Goal: Information Seeking & Learning: Learn about a topic

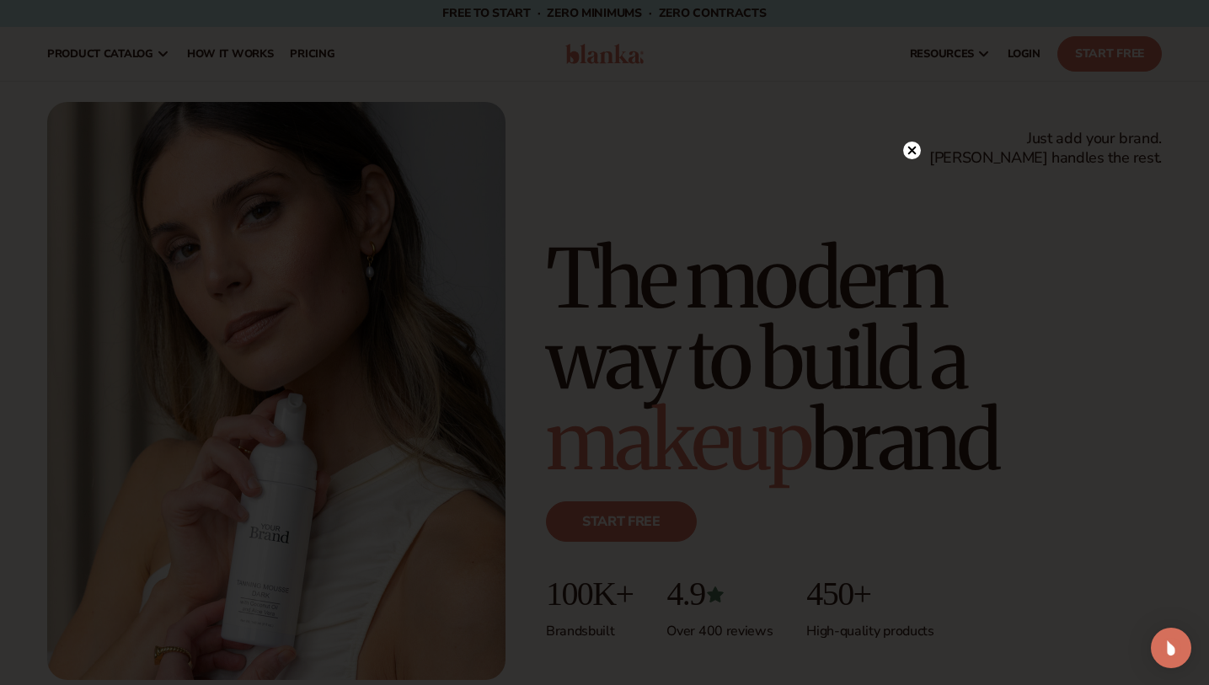
click at [907, 152] on circle at bounding box center [912, 151] width 18 height 18
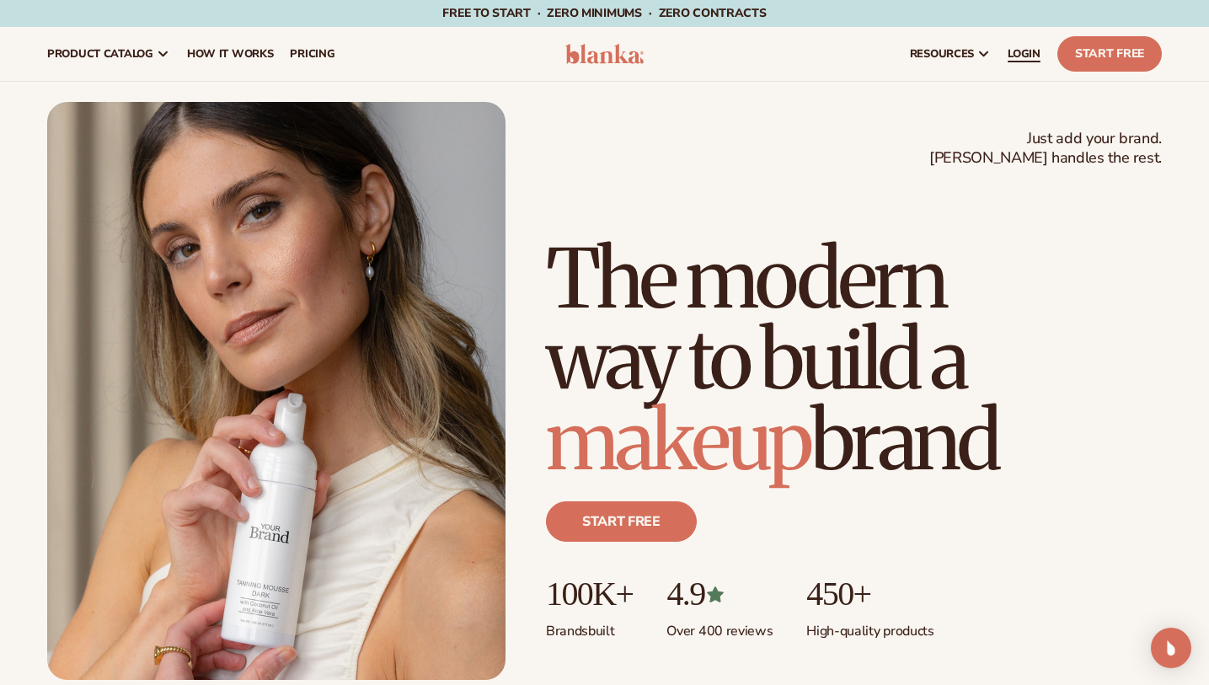
click at [1017, 45] on link "LOGIN" at bounding box center [1024, 54] width 50 height 54
click at [313, 55] on span "pricing" at bounding box center [312, 53] width 45 height 13
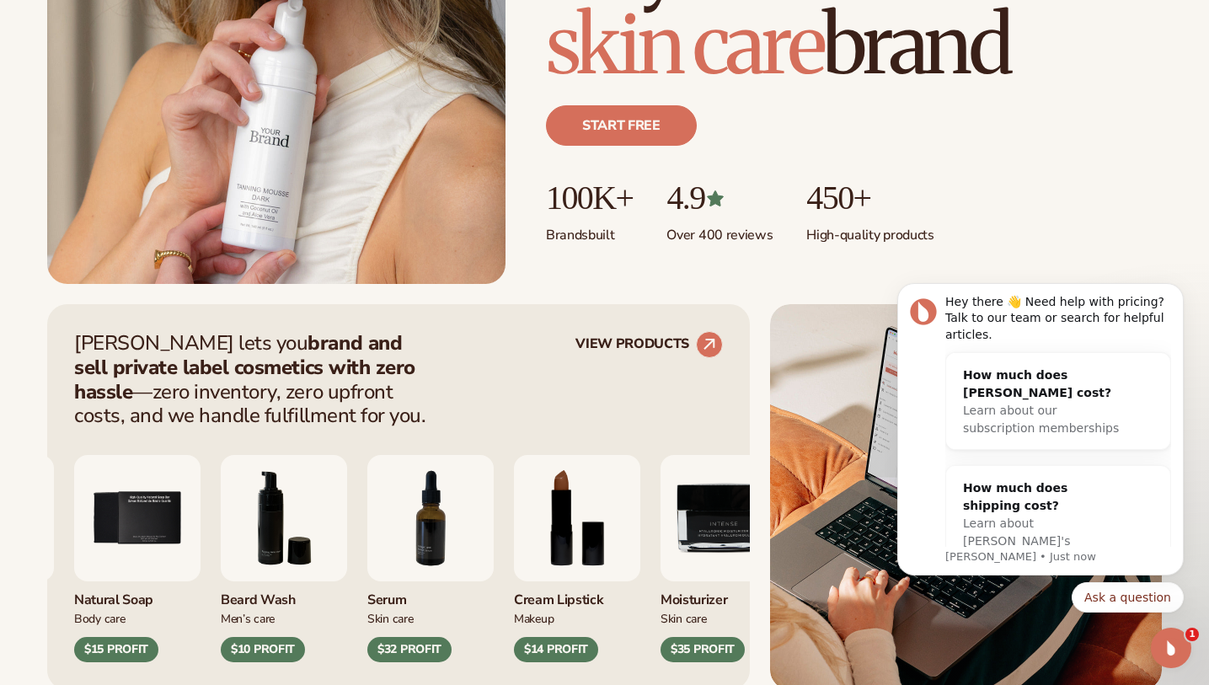
scroll to position [1658, 0]
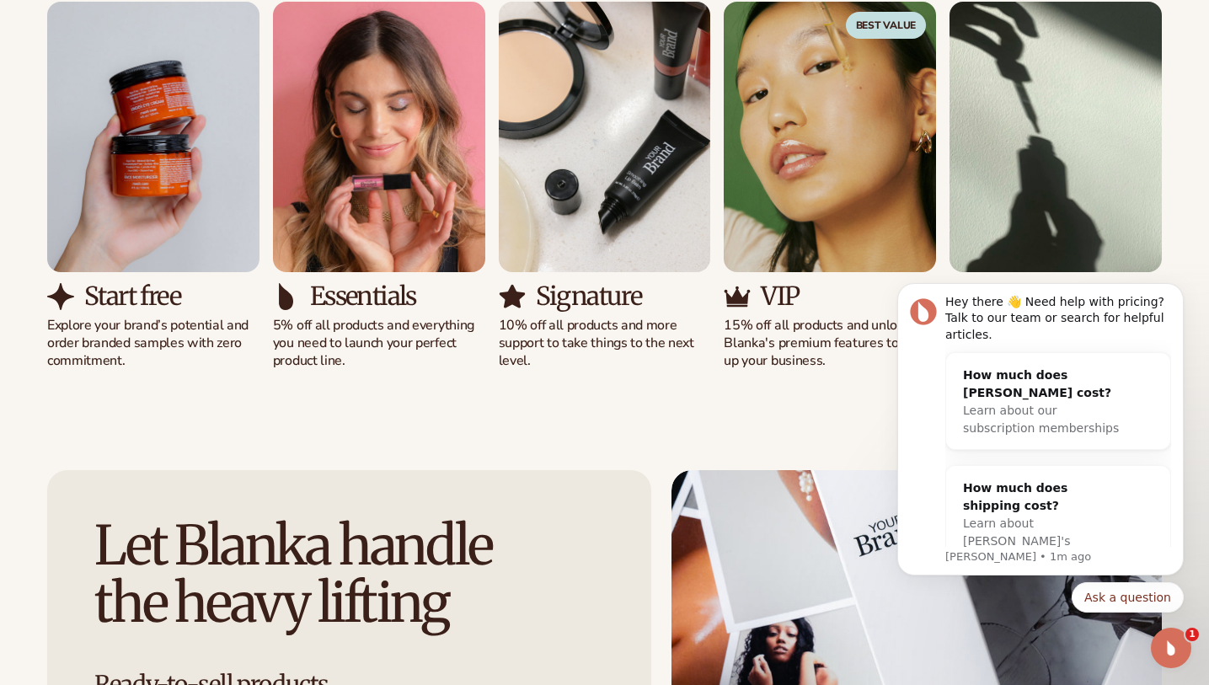
click at [735, 345] on p "15% off all products and unlock Blanka's premium features to scale up your busi…" at bounding box center [830, 343] width 212 height 52
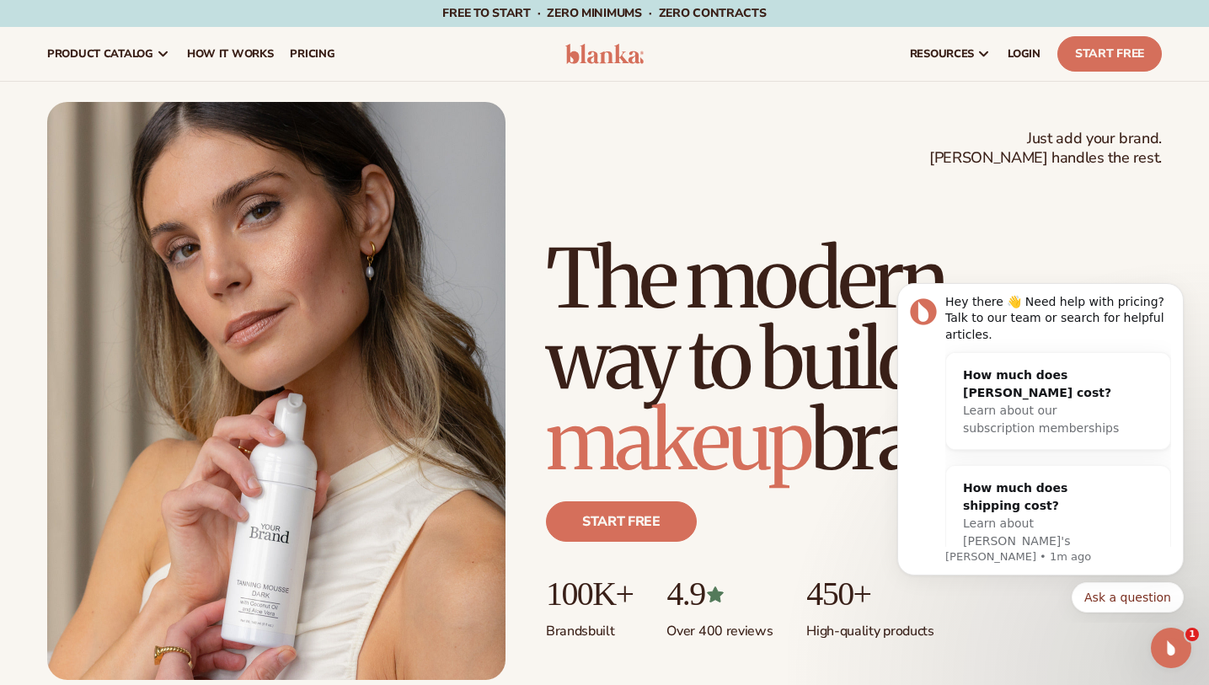
scroll to position [396, 0]
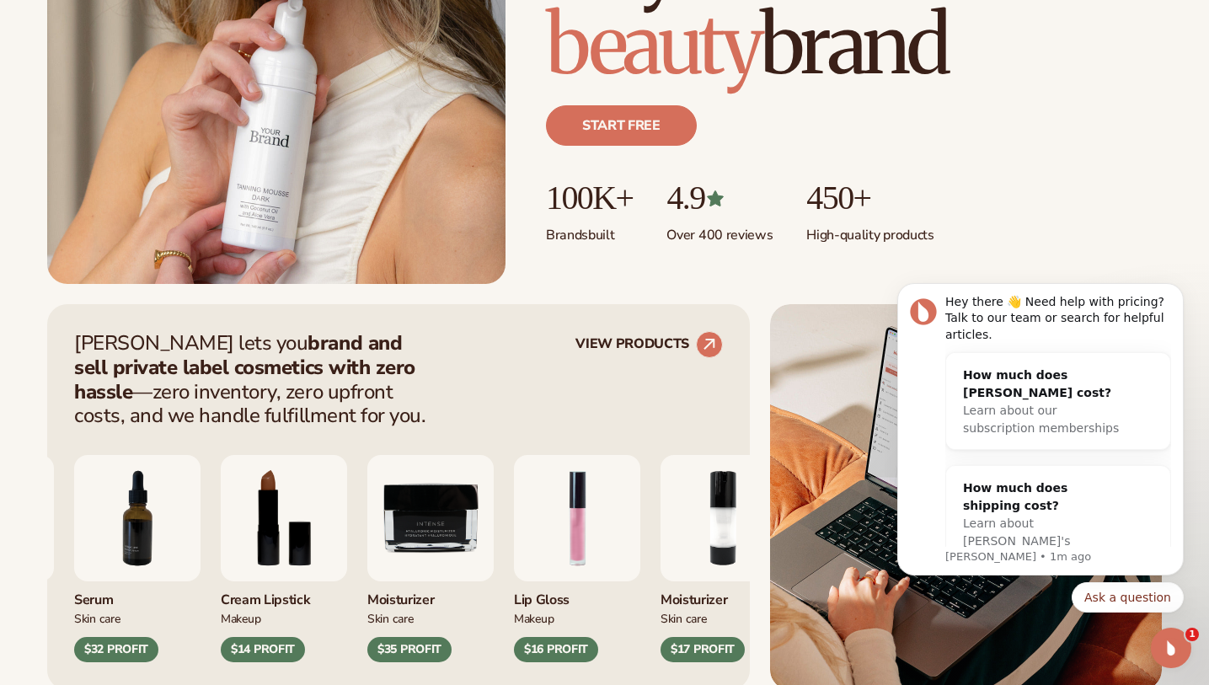
click at [110, 345] on p "Blanka lets you brand and sell private label cosmetics with zero hassle —zero i…" at bounding box center [255, 379] width 362 height 97
copy p "Blanka"
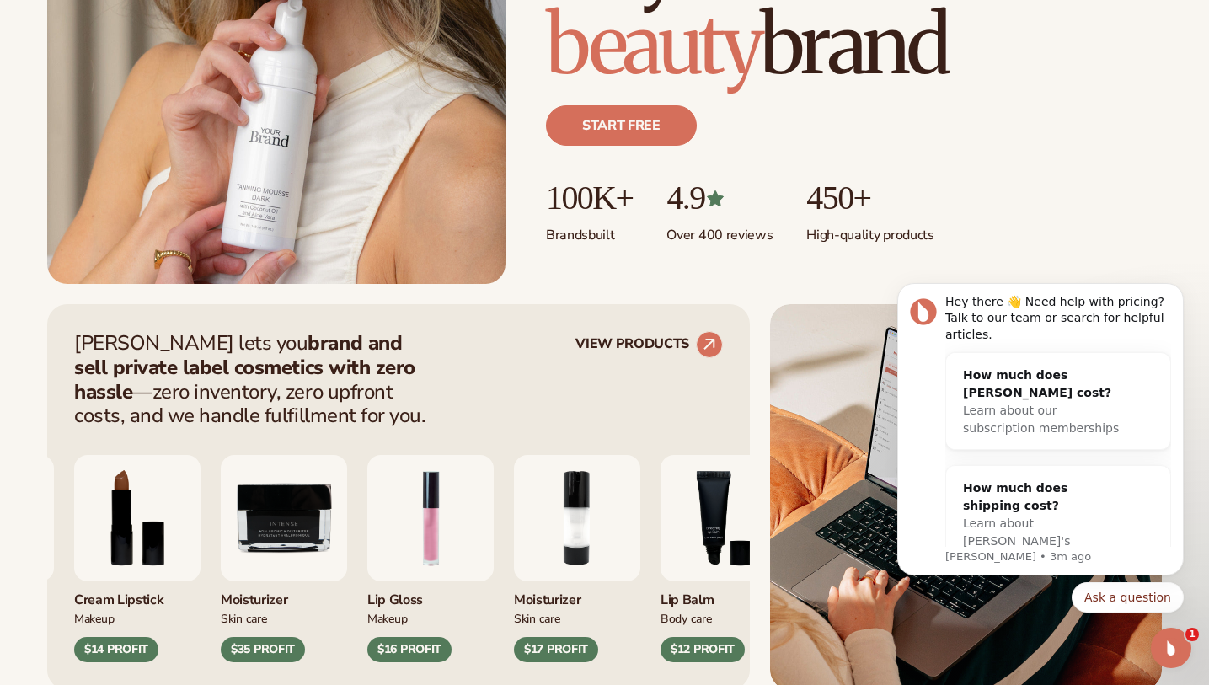
click at [5, 366] on div "Blanka lets you brand and sell private label cosmetics with zero hassle —zero i…" at bounding box center [604, 497] width 1209 height 386
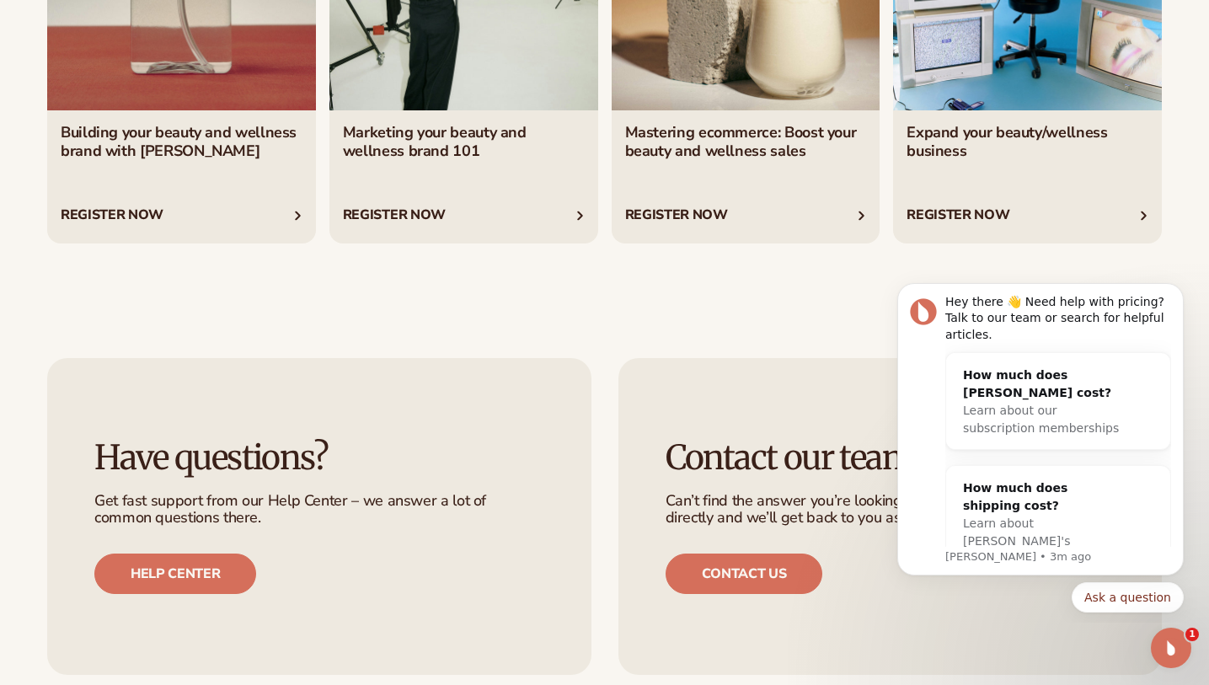
scroll to position [6681, 0]
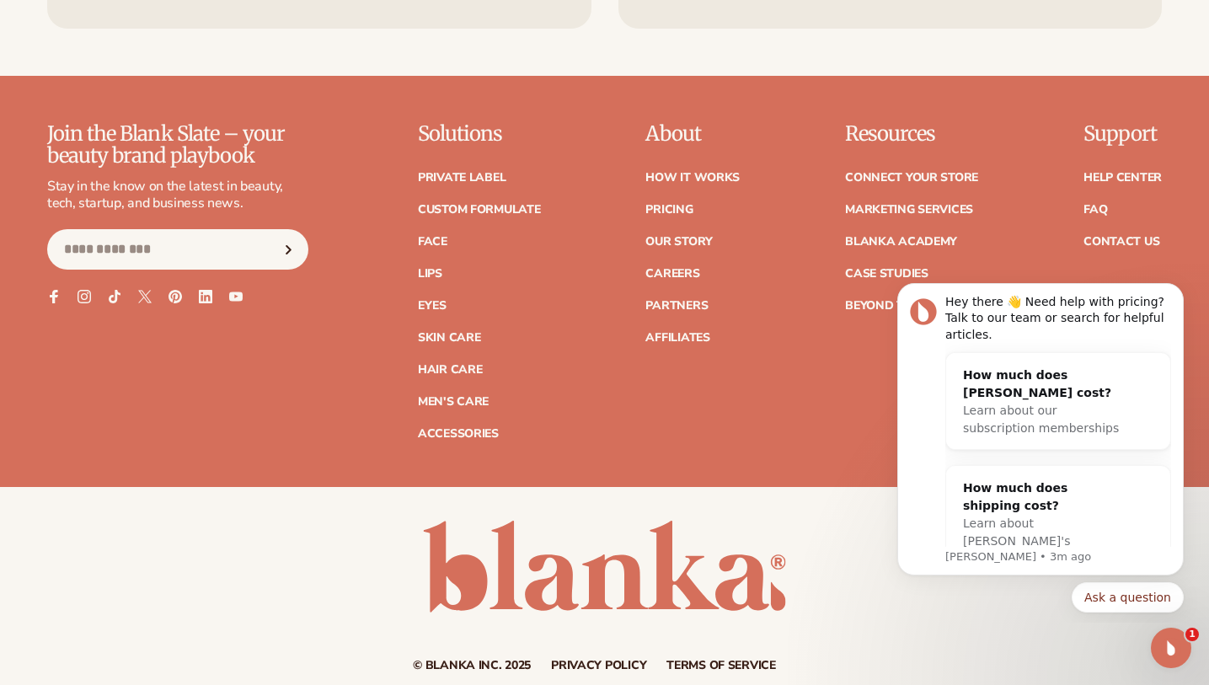
click at [614, 660] on link "Privacy policy" at bounding box center [598, 666] width 95 height 12
click at [688, 660] on link "Terms of service" at bounding box center [721, 666] width 110 height 12
click at [259, 142] on p "Join the Blank Slate – your beauty brand playbook" at bounding box center [177, 145] width 261 height 45
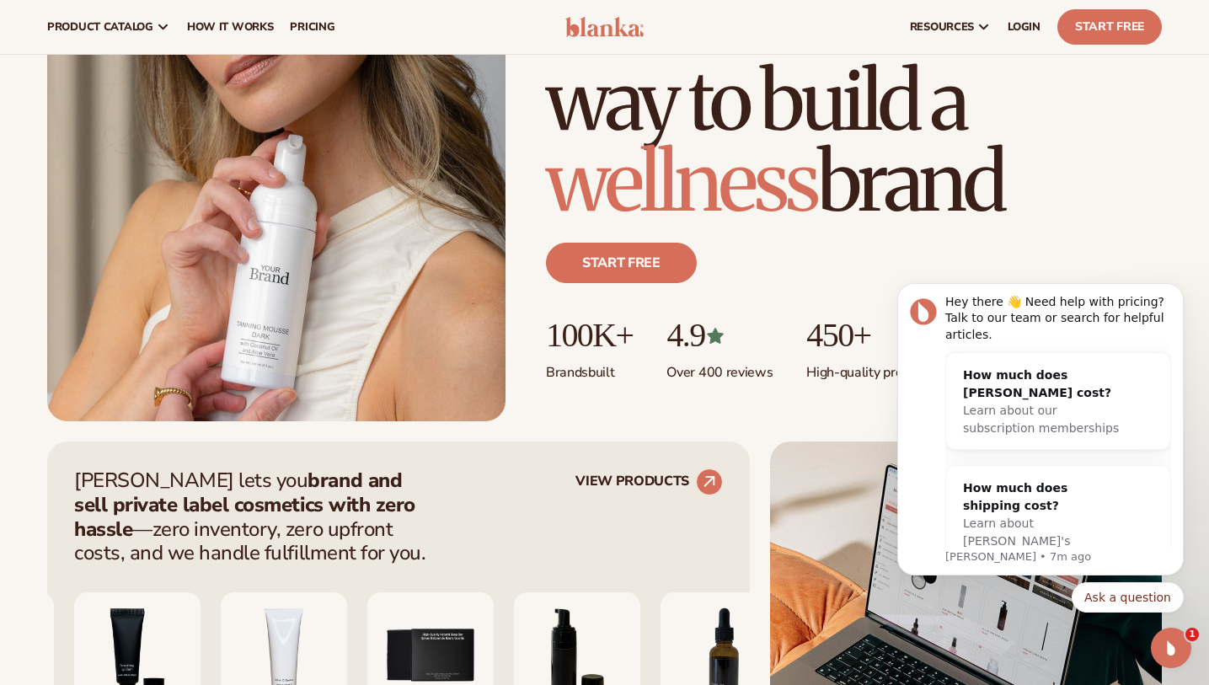
scroll to position [0, 0]
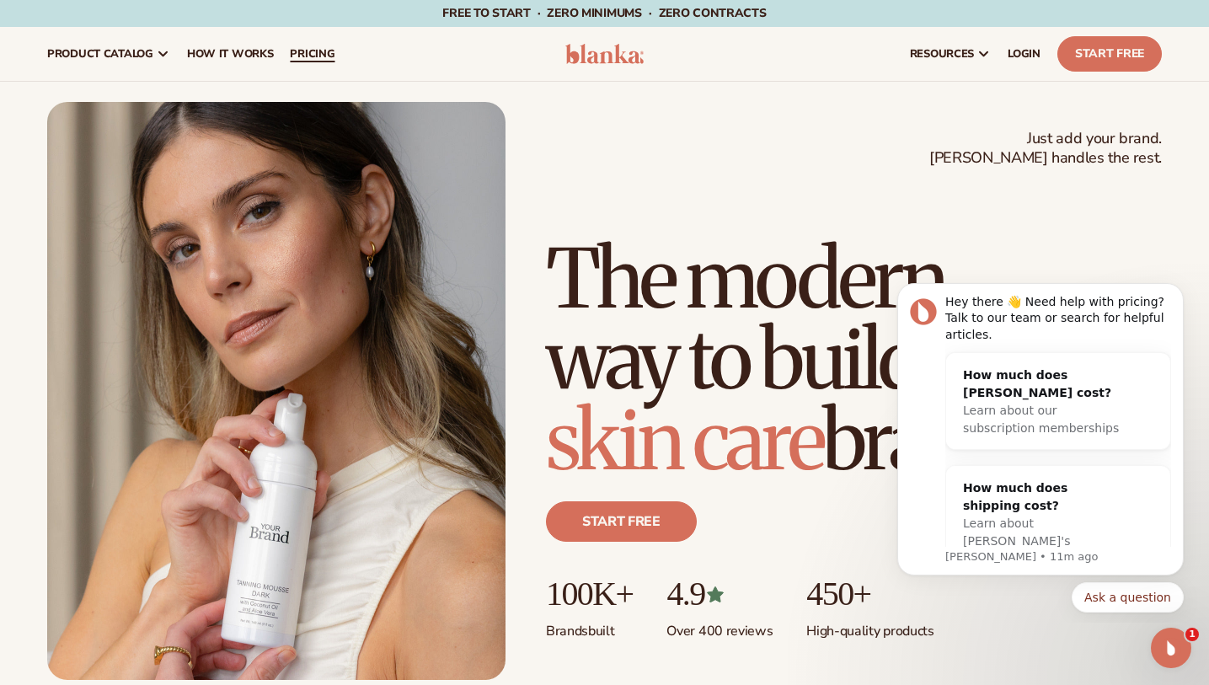
click at [308, 56] on span "pricing" at bounding box center [312, 53] width 45 height 13
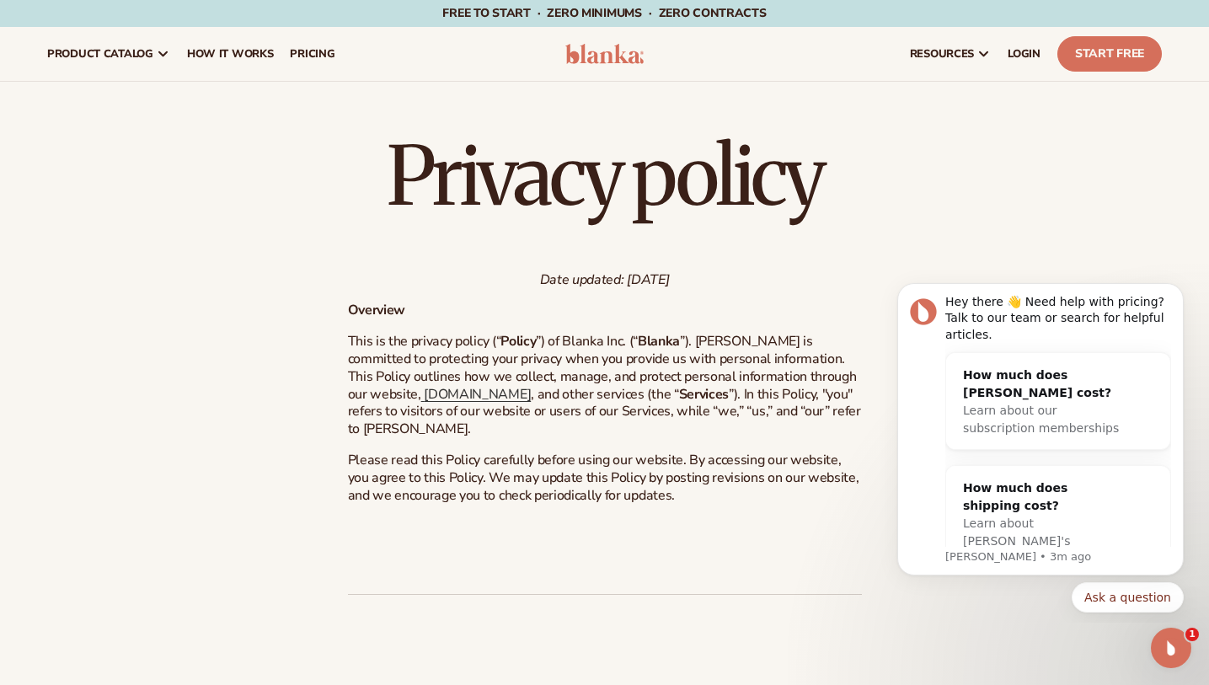
click at [587, 342] on span "”) of Blanka Inc. (“" at bounding box center [587, 341] width 102 height 19
click at [636, 342] on span "”) of Blanka Inc. (“" at bounding box center [587, 341] width 102 height 19
copy span "Blanka Inc."
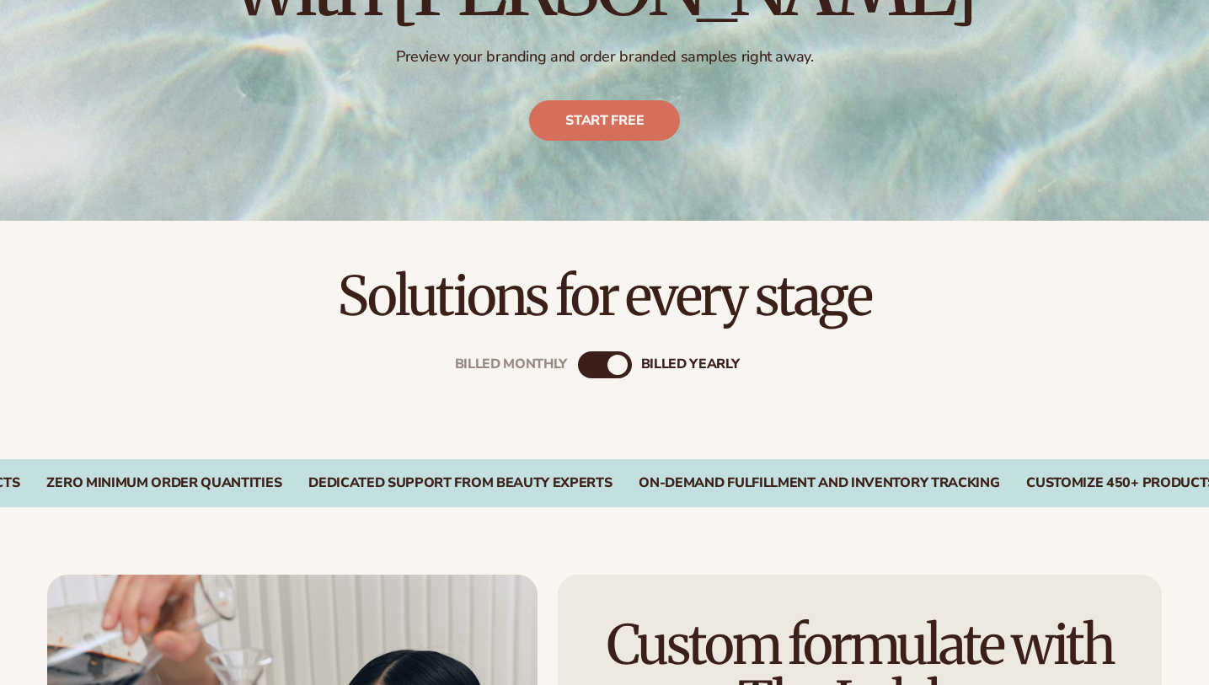
scroll to position [608, 0]
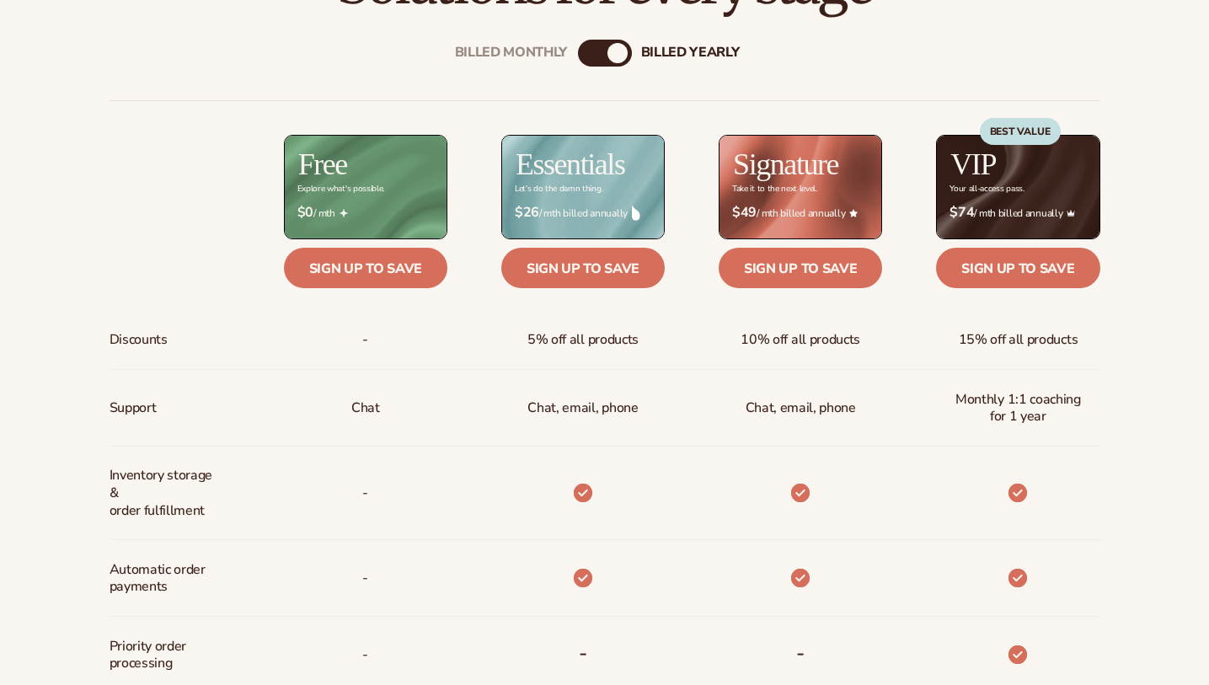
click at [598, 59] on div "Billed Monthly billed Yearly" at bounding box center [605, 53] width 54 height 27
click at [617, 53] on div "billed Yearly" at bounding box center [617, 53] width 20 height 20
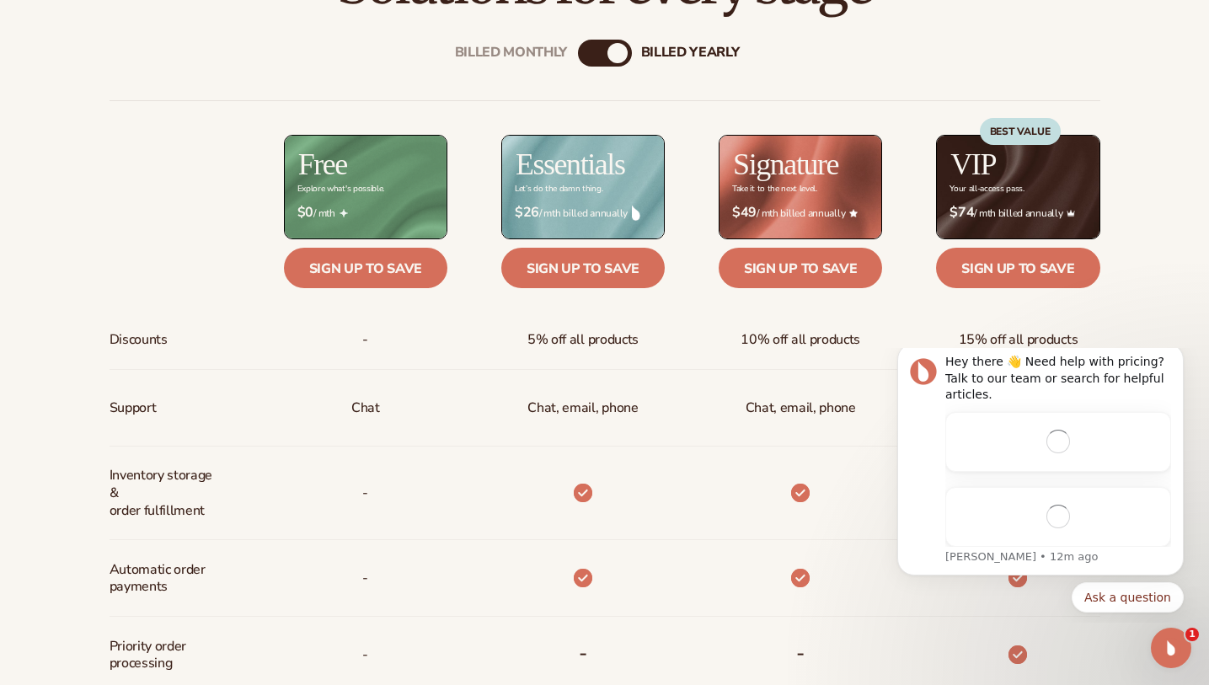
scroll to position [0, 0]
click at [593, 59] on div "Billed Monthly" at bounding box center [588, 53] width 20 height 20
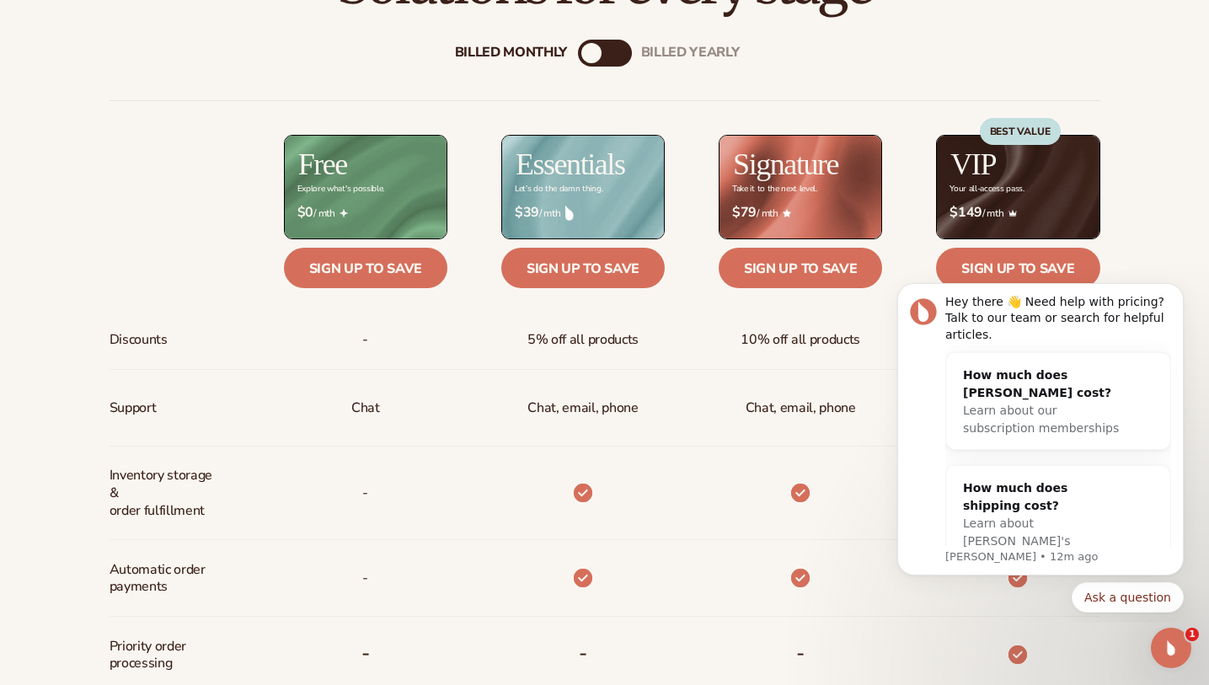
click at [621, 54] on div "billed Yearly" at bounding box center [622, 53] width 20 height 20
click at [569, 163] on h2 "Essentials" at bounding box center [571, 164] width 110 height 30
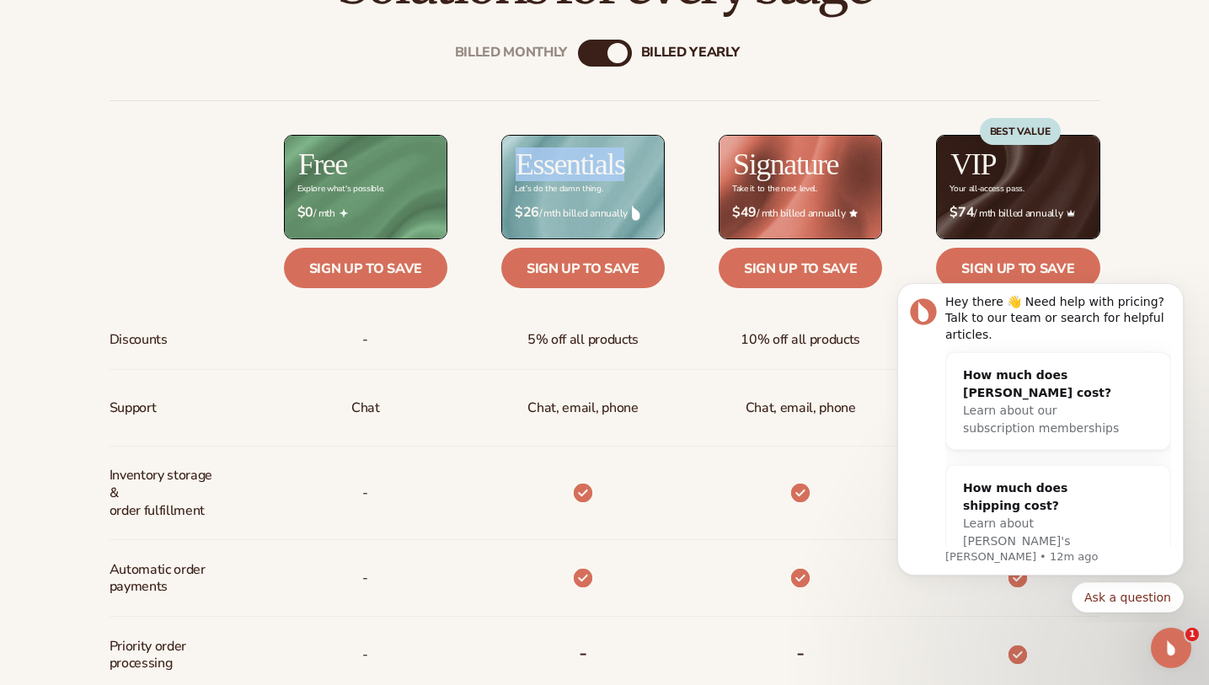
click at [569, 163] on h2 "Essentials" at bounding box center [571, 164] width 110 height 30
copy h2 "Essentials"
click at [532, 213] on strong "$26" at bounding box center [527, 213] width 24 height 16
copy strong "26"
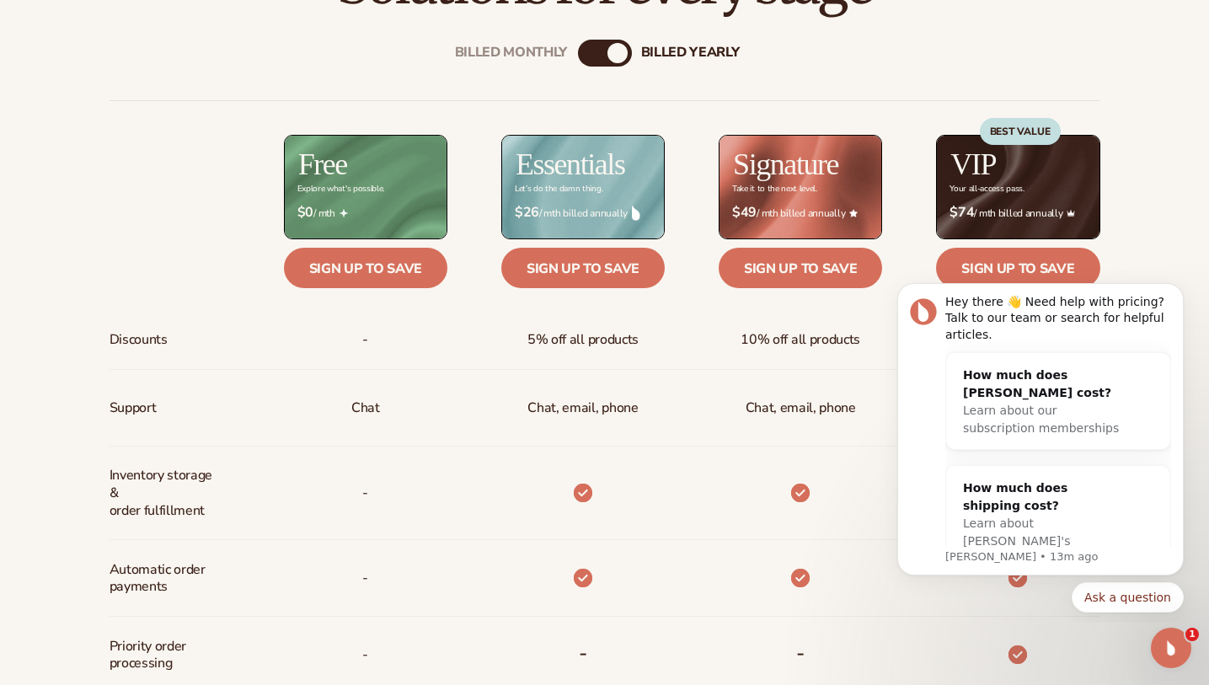
click at [806, 167] on h2 "Signature" at bounding box center [785, 164] width 105 height 30
copy h2 "Signature"
click at [743, 216] on strong "$49" at bounding box center [744, 213] width 24 height 16
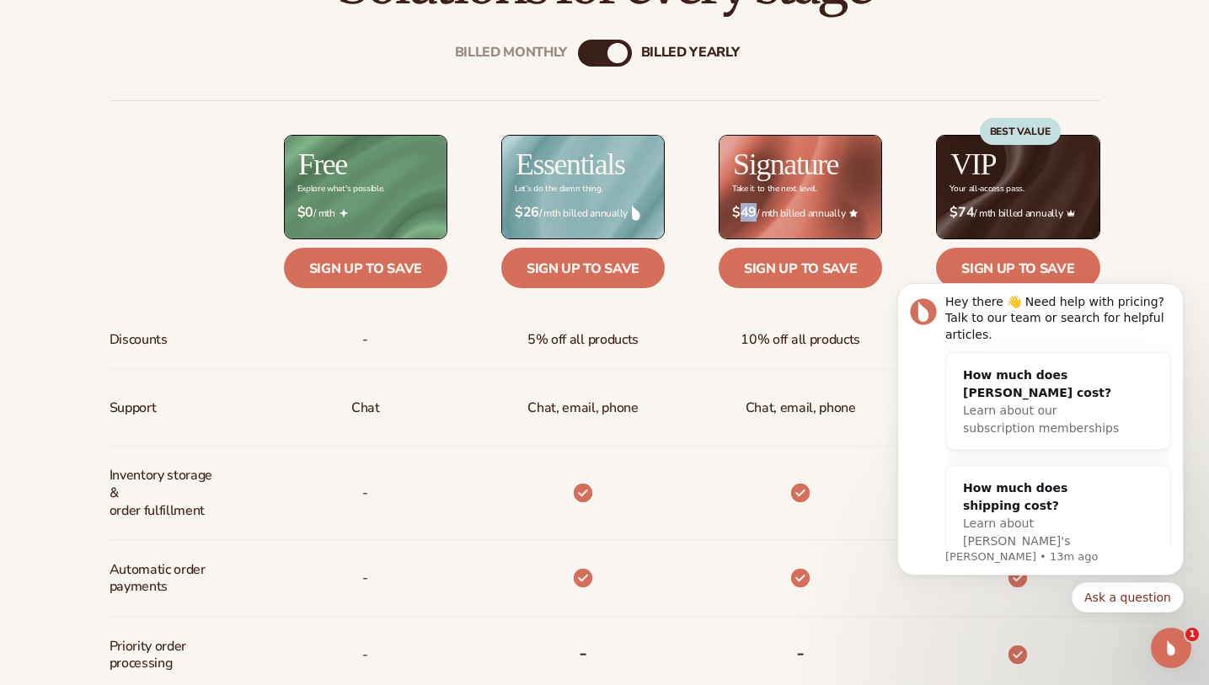
copy strong "49"
click at [969, 161] on h2 "VIP" at bounding box center [972, 164] width 45 height 30
copy h2 "VIP"
click at [966, 163] on h2 "VIP" at bounding box center [972, 164] width 45 height 30
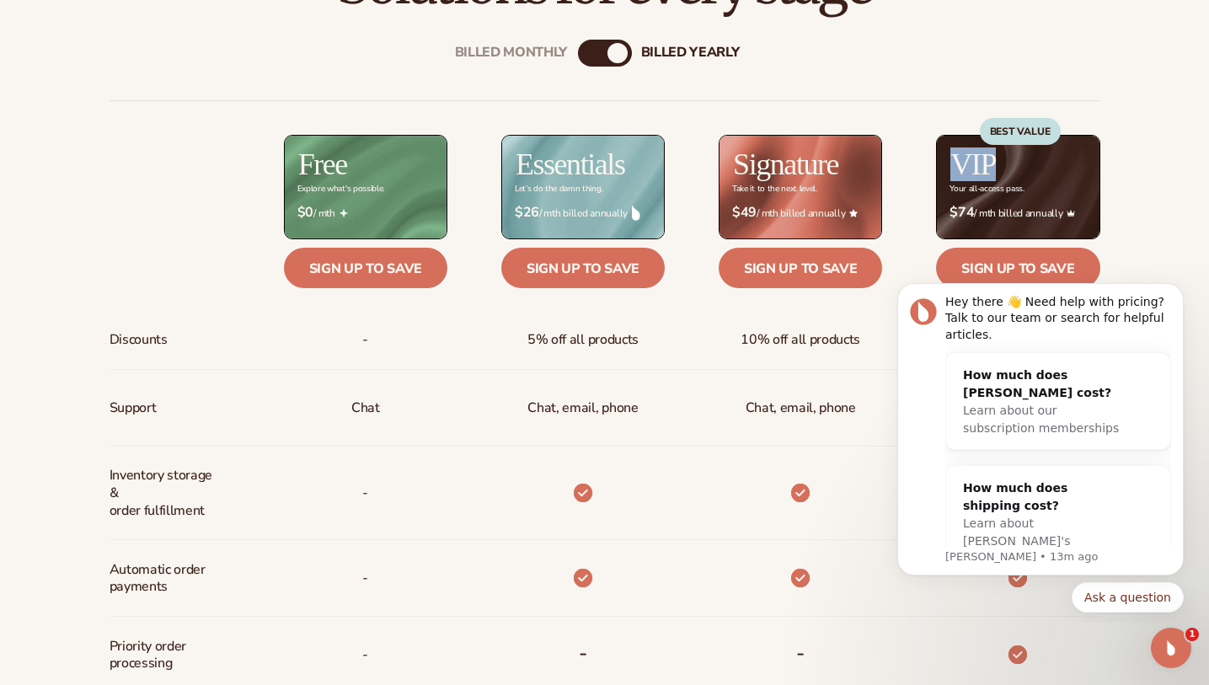
click at [966, 163] on h2 "VIP" at bounding box center [972, 164] width 45 height 30
copy h2 "VIP"
